Goal: Task Accomplishment & Management: Manage account settings

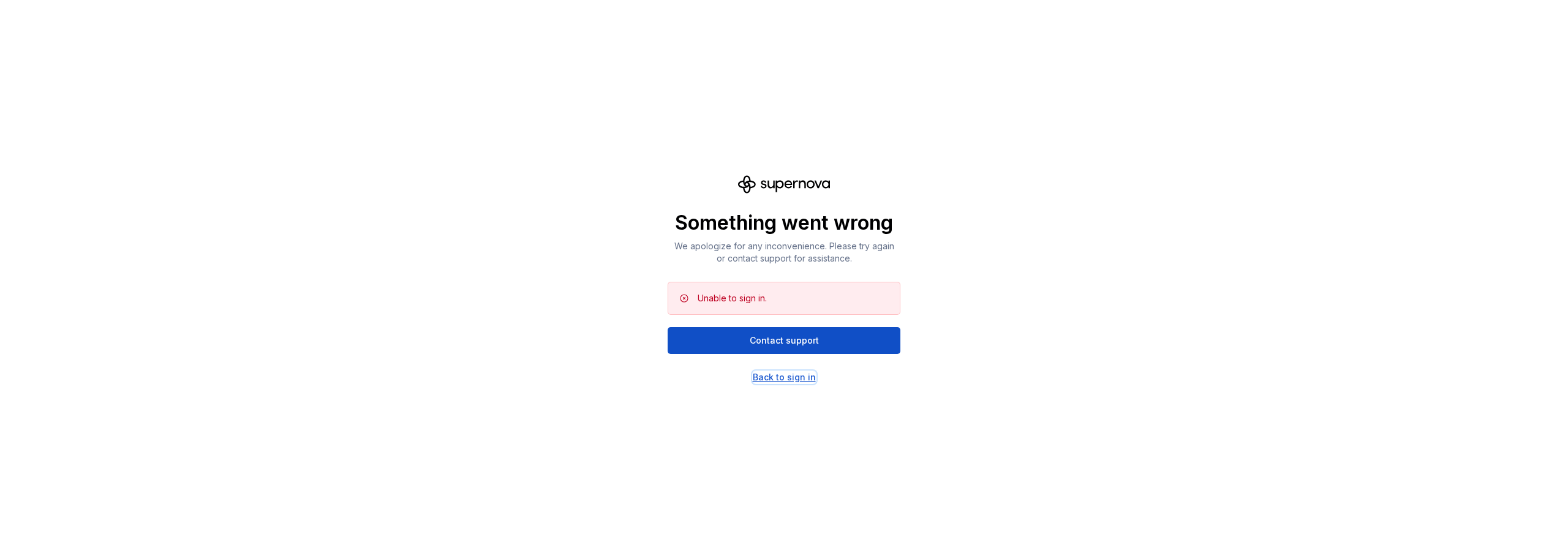
click at [786, 376] on div "Back to sign in" at bounding box center [784, 377] width 63 height 12
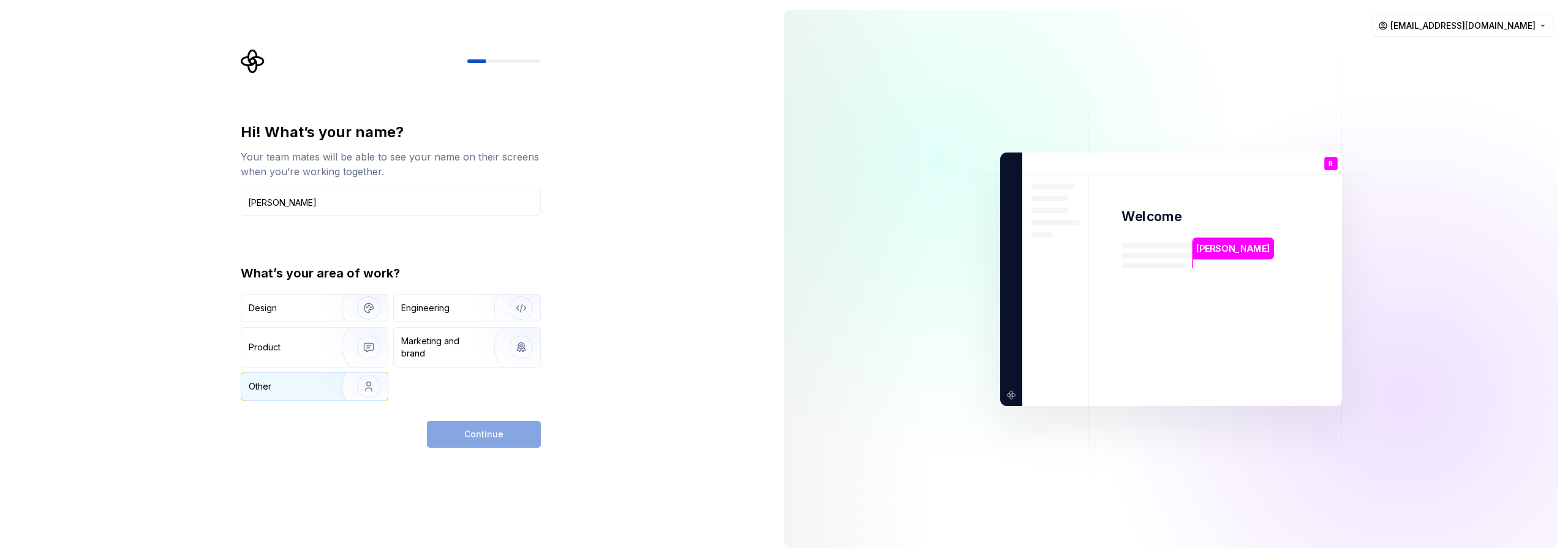
type input "[PERSON_NAME]"
click at [292, 386] on div "Other" at bounding box center [284, 386] width 72 height 12
click at [487, 418] on div "Hi! What’s your name? Your team mates will be able to see your name on their sc…" at bounding box center [391, 285] width 300 height 326
click at [488, 426] on button "Continue" at bounding box center [484, 434] width 114 height 27
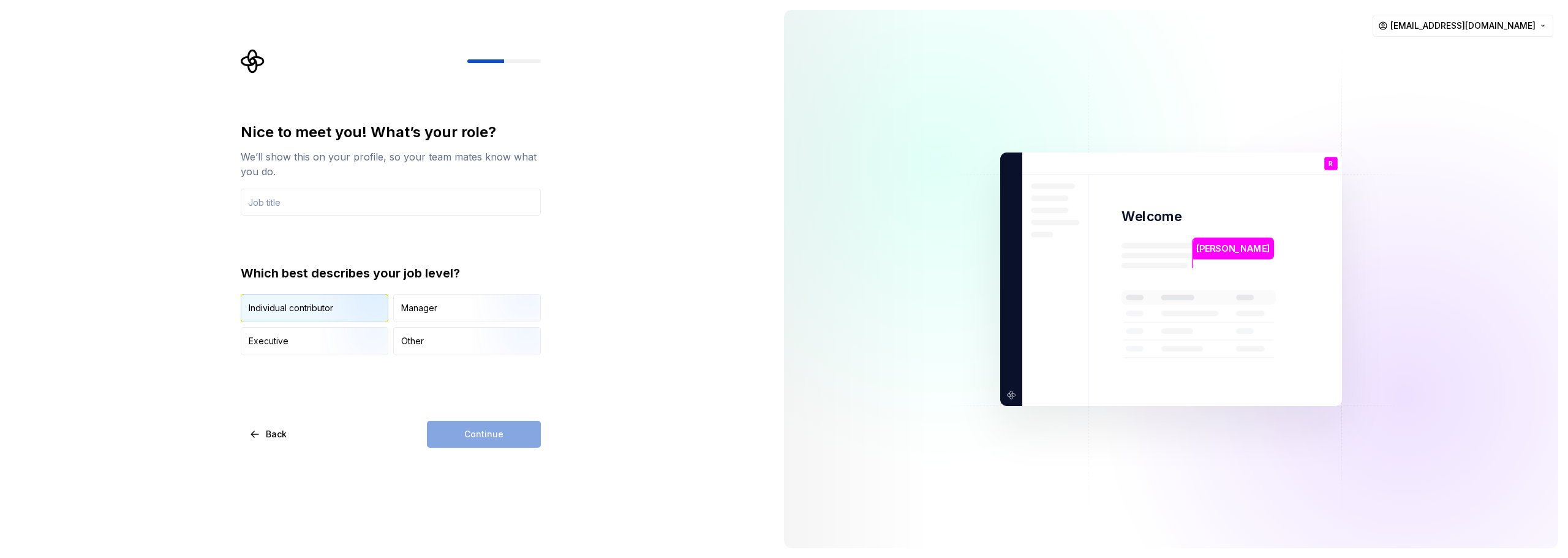
click at [314, 310] on div "Individual contributor" at bounding box center [291, 308] width 85 height 12
click at [268, 207] on input "text" at bounding box center [391, 202] width 300 height 27
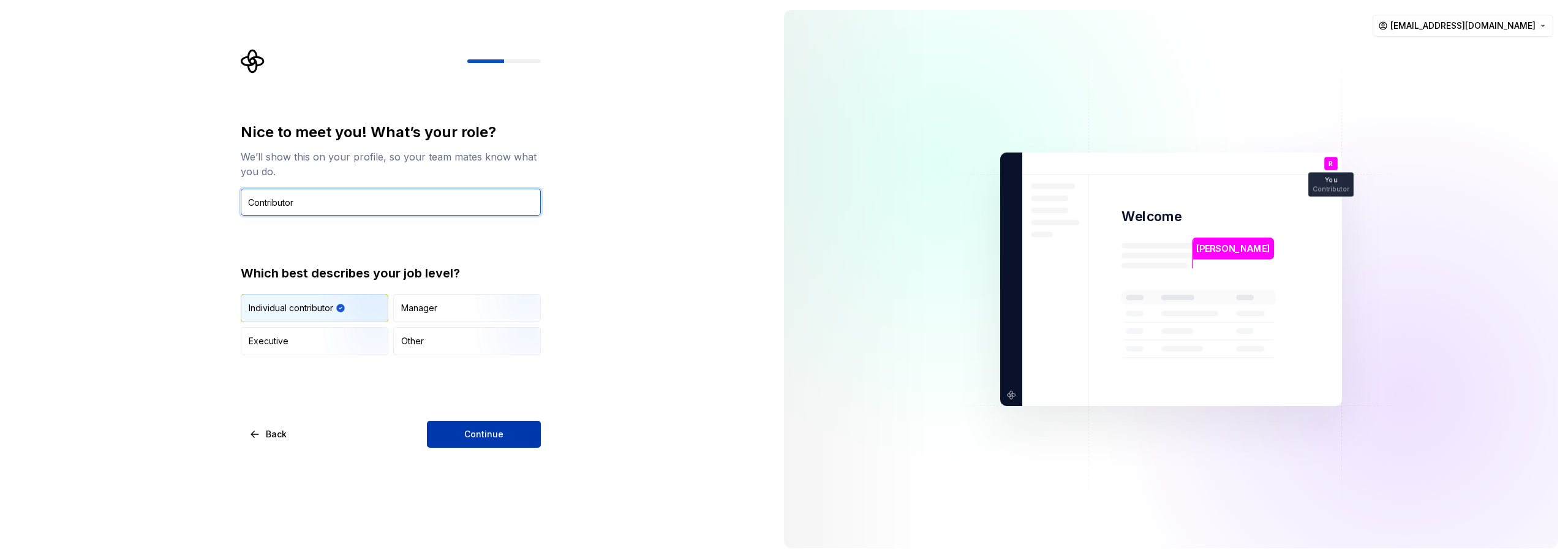
type input "Contributor"
click at [456, 441] on button "Continue" at bounding box center [484, 434] width 114 height 27
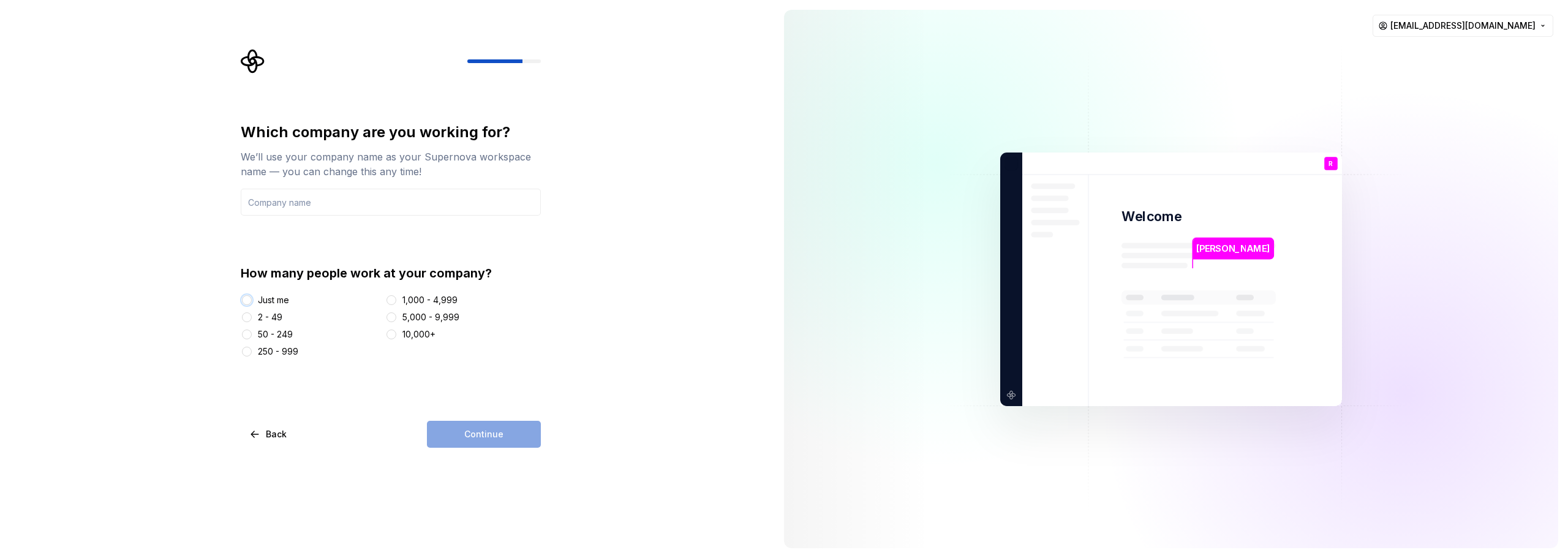
click at [247, 298] on button "Just me" at bounding box center [247, 300] width 10 height 10
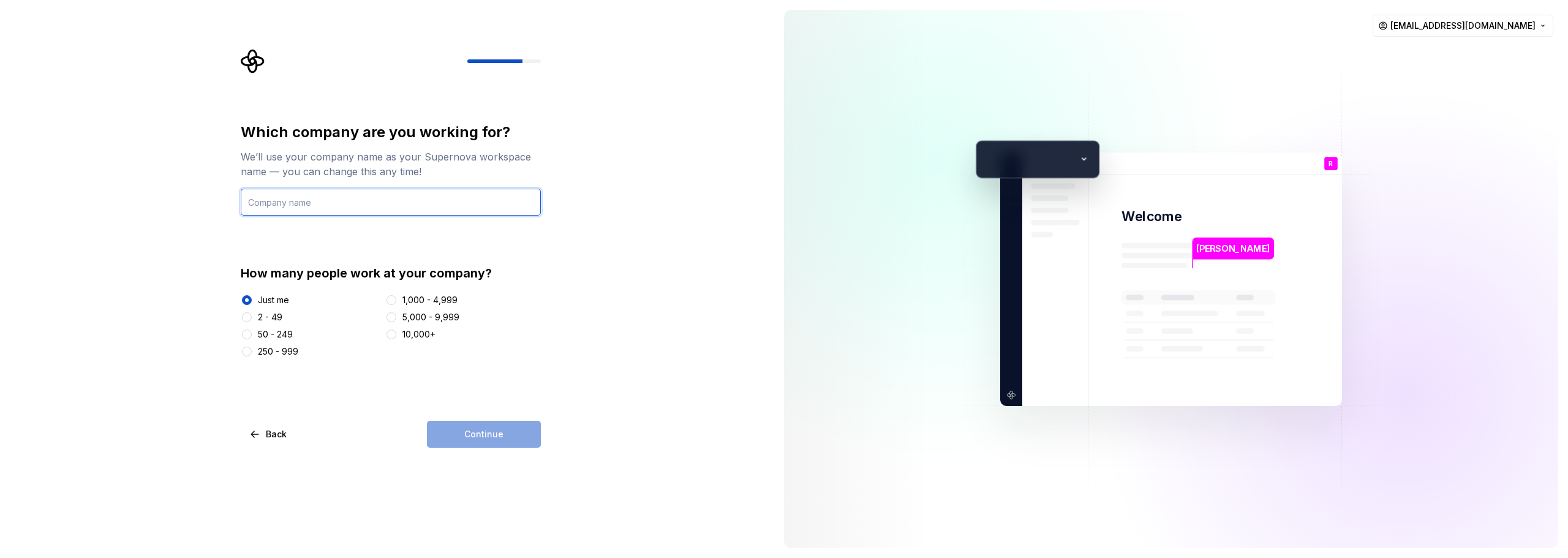
click at [304, 201] on input "text" at bounding box center [391, 202] width 300 height 27
type input "Test Bitz"
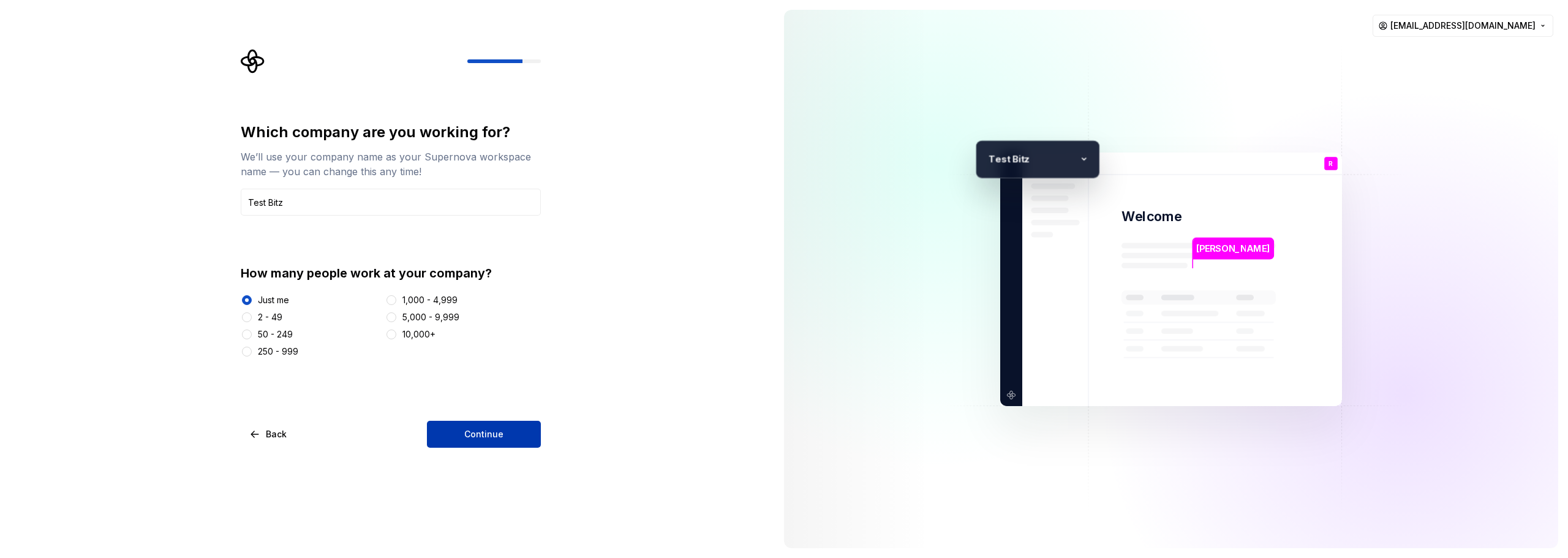
click at [485, 434] on span "Continue" at bounding box center [484, 434] width 39 height 12
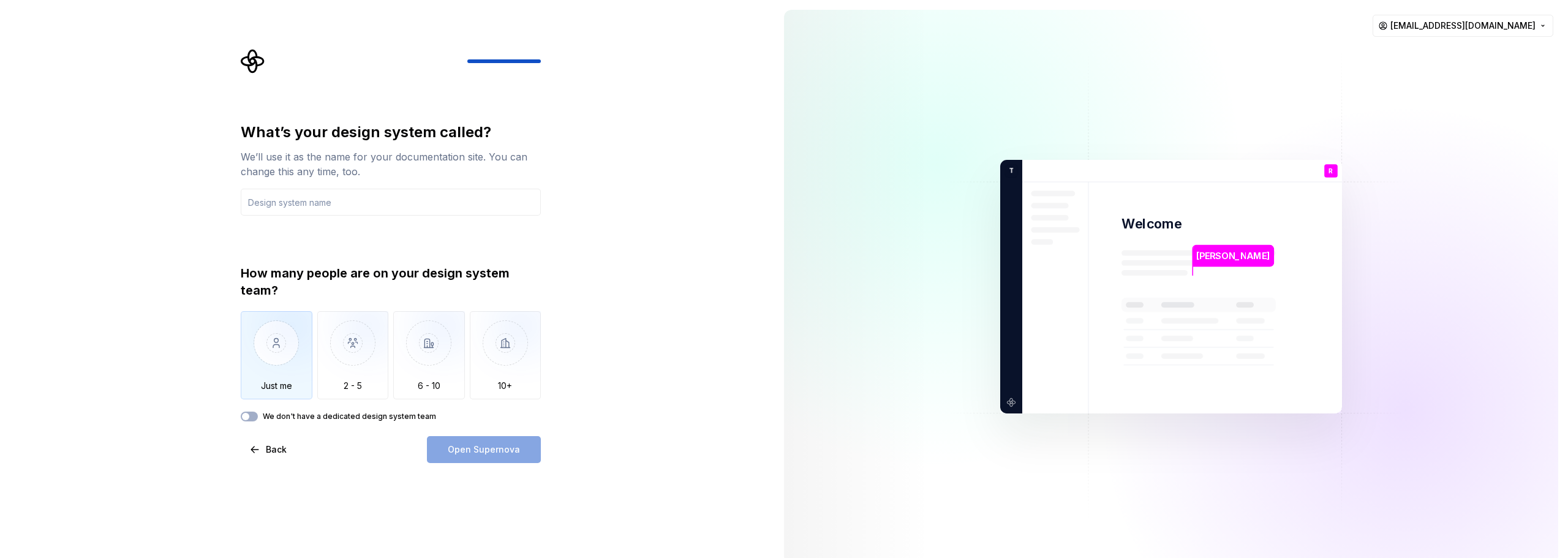
click at [280, 363] on img "button" at bounding box center [276, 352] width 72 height 82
click at [286, 205] on input "text" at bounding box center [391, 202] width 300 height 27
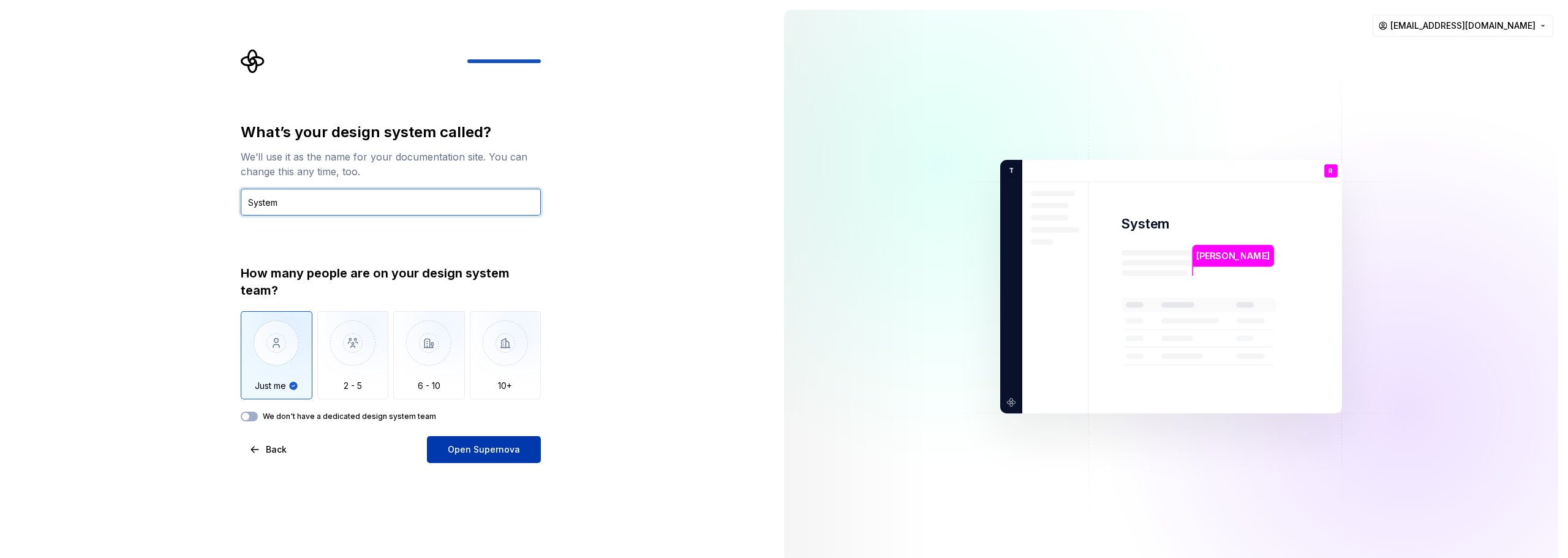
type input "System"
click at [508, 446] on span "Open Supernova" at bounding box center [484, 449] width 72 height 12
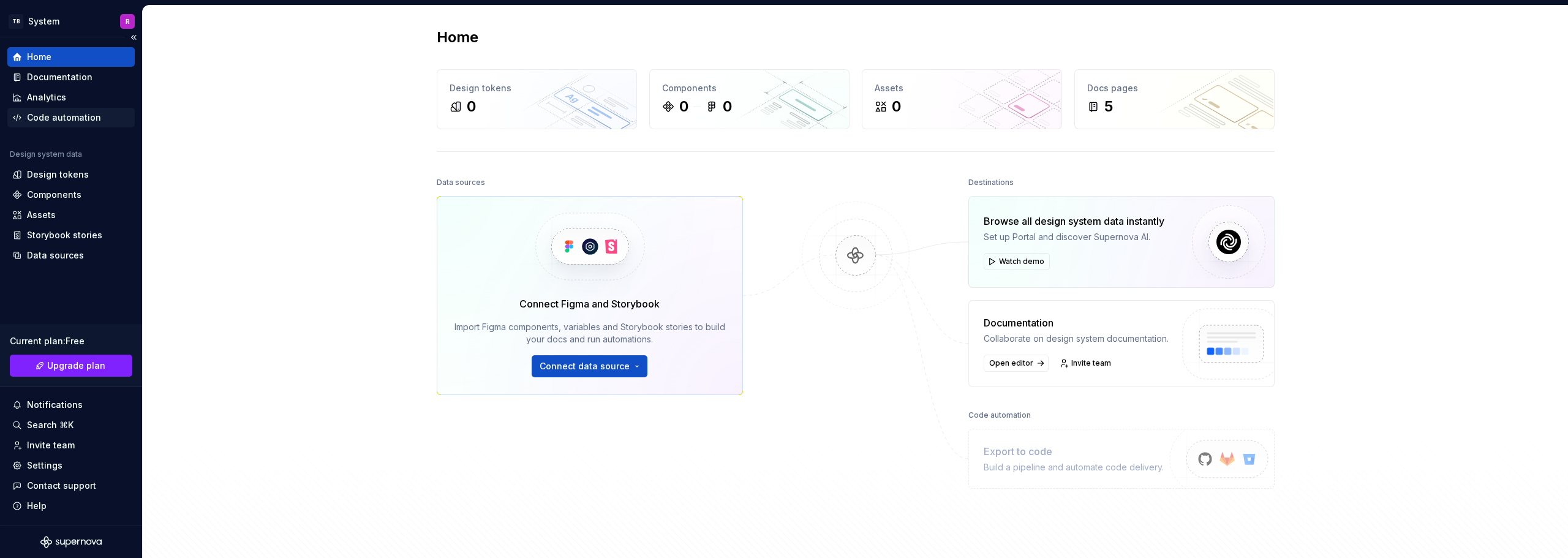
click at [56, 117] on div "Code automation" at bounding box center [64, 117] width 74 height 12
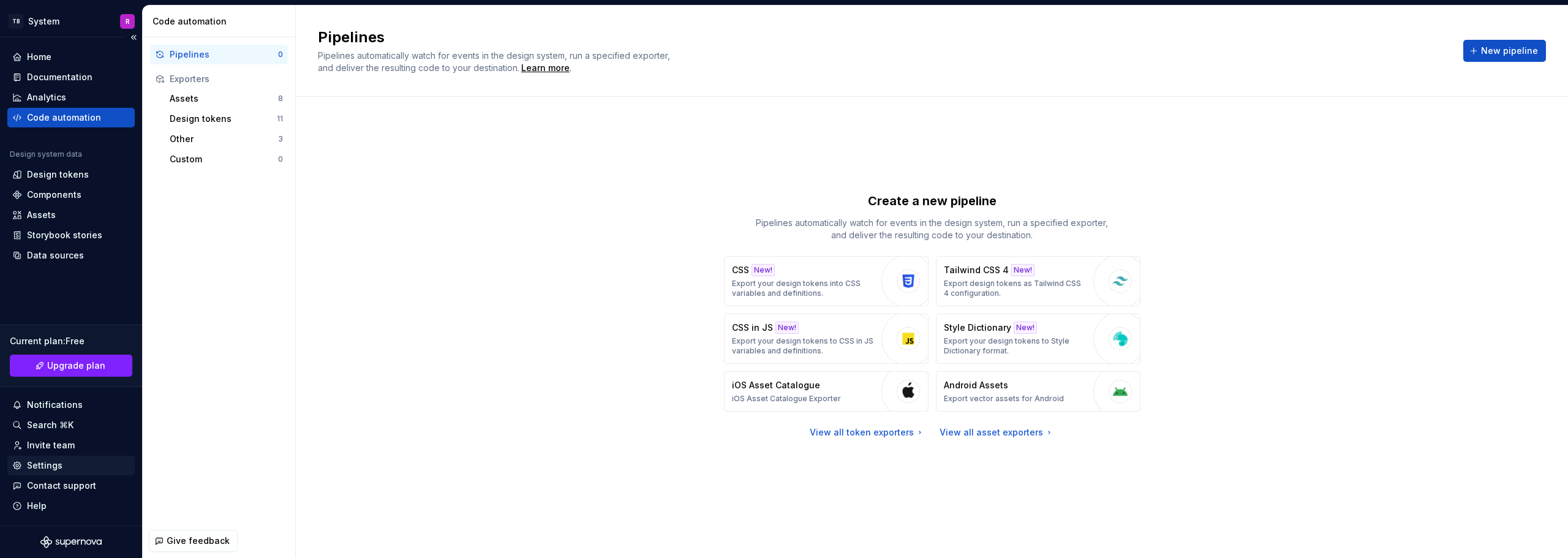
click at [46, 468] on div "Settings" at bounding box center [44, 465] width 35 height 12
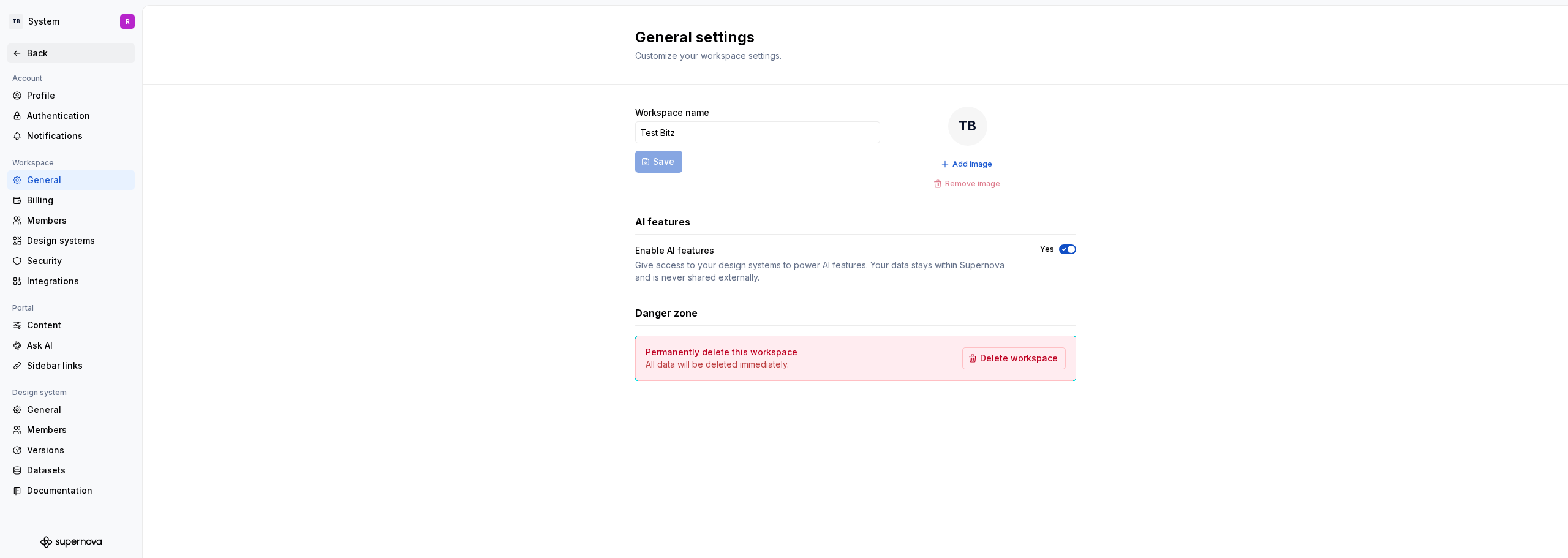
click at [35, 57] on div "Back" at bounding box center [78, 53] width 103 height 12
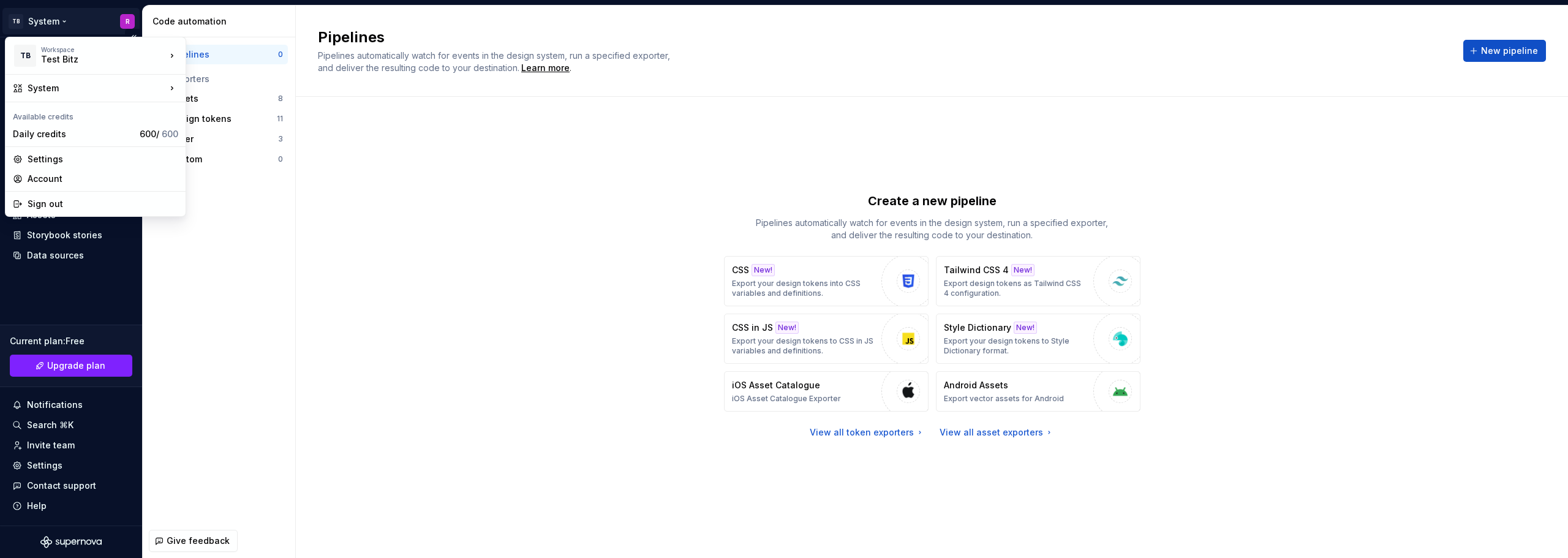
click at [127, 20] on html "TB System R Home Documentation Analytics Code automation Design system data Des…" at bounding box center [784, 279] width 1568 height 558
click at [66, 161] on div "Settings" at bounding box center [103, 159] width 150 height 12
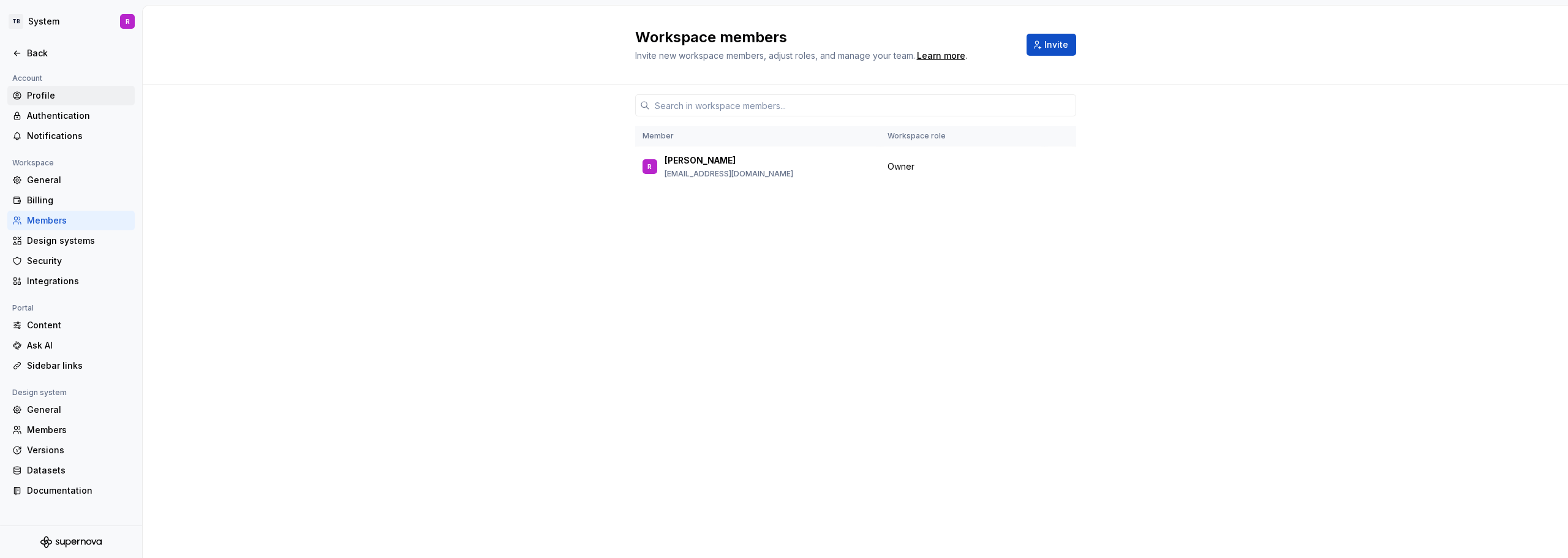
click at [41, 96] on div "Profile" at bounding box center [78, 96] width 103 height 12
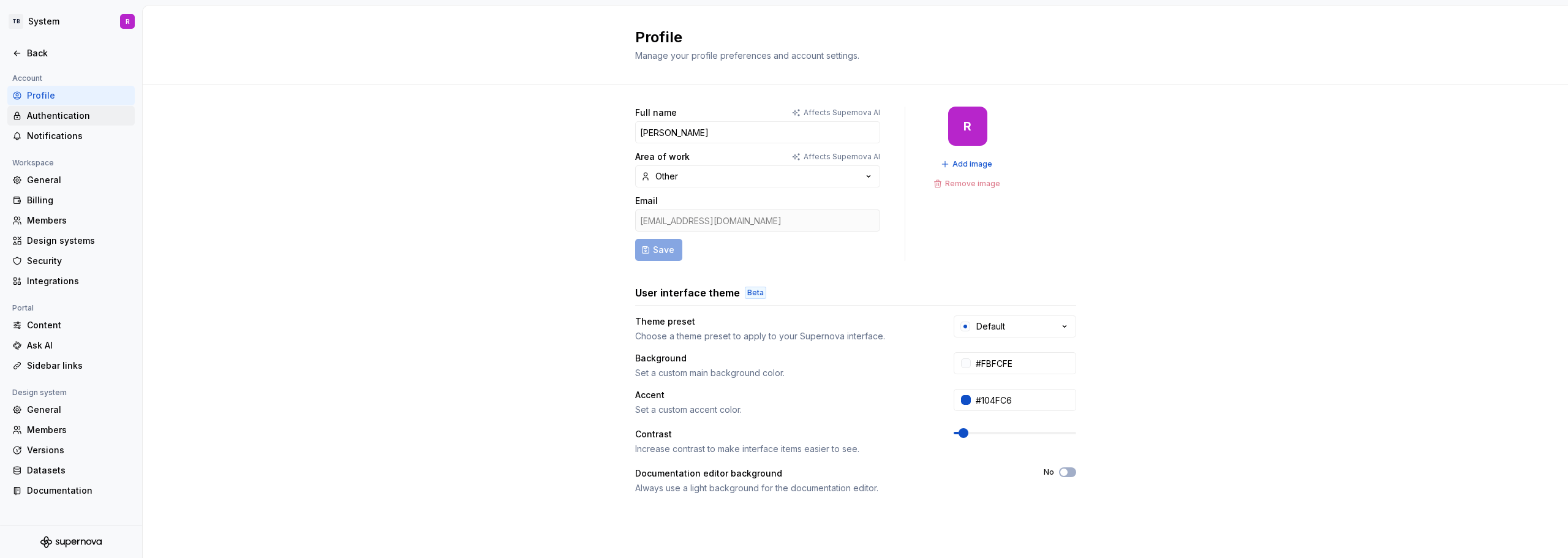
click at [54, 118] on div "Authentication" at bounding box center [78, 116] width 103 height 12
